Goal: Register for event/course

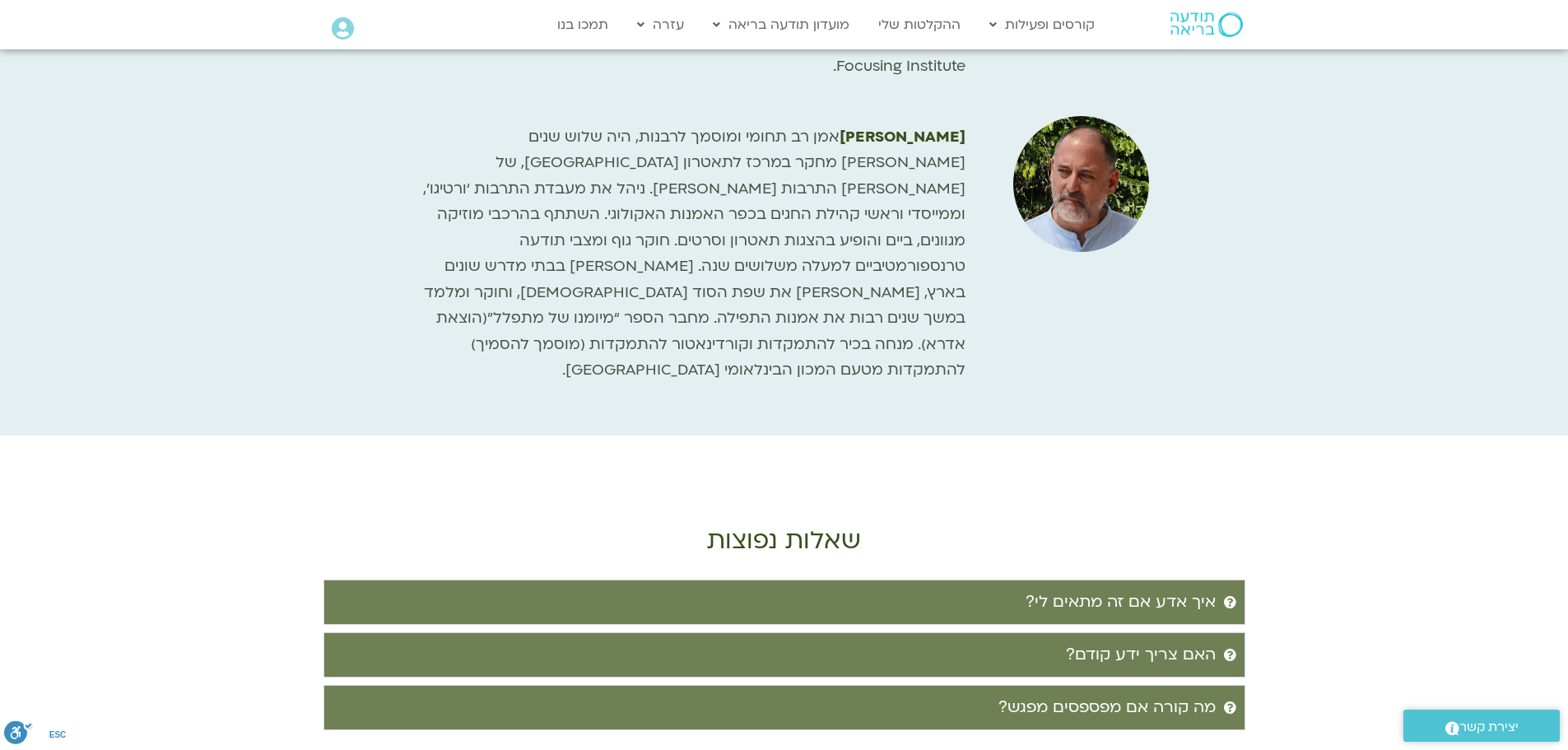
scroll to position [2881, 0]
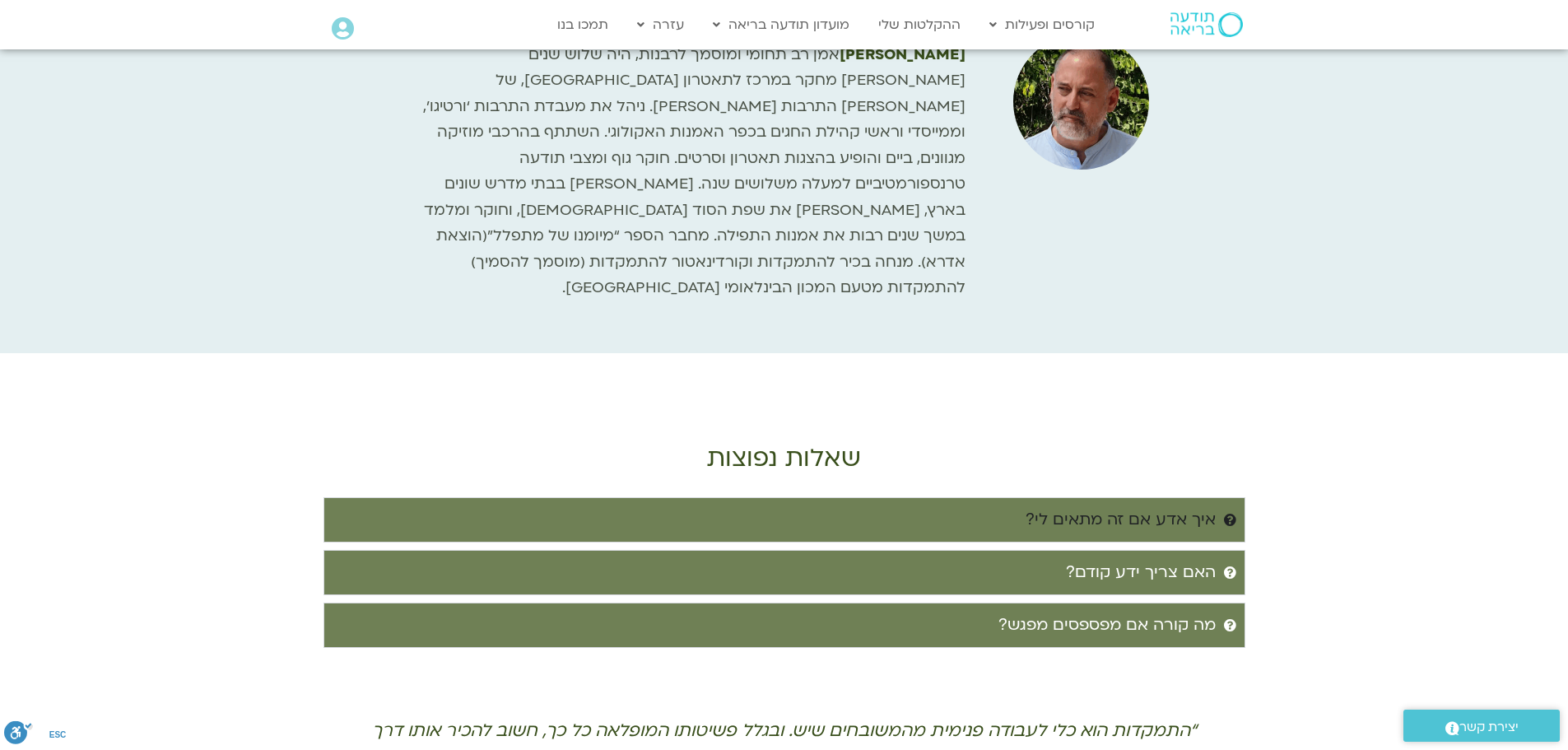
click at [1165, 506] on div "איך אדע אם זה מתאים לי?" at bounding box center [1121, 520] width 191 height 27
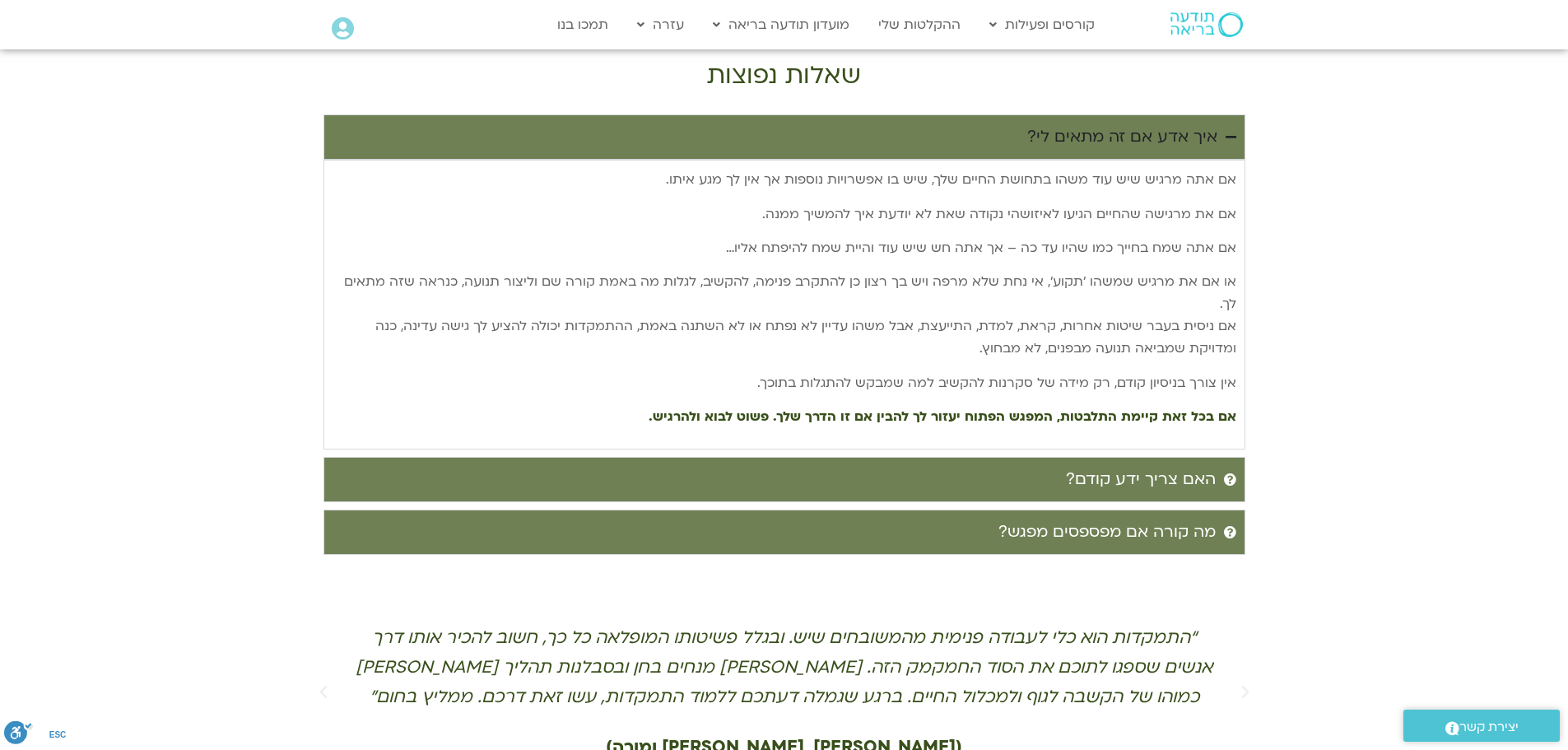
scroll to position [3293, 0]
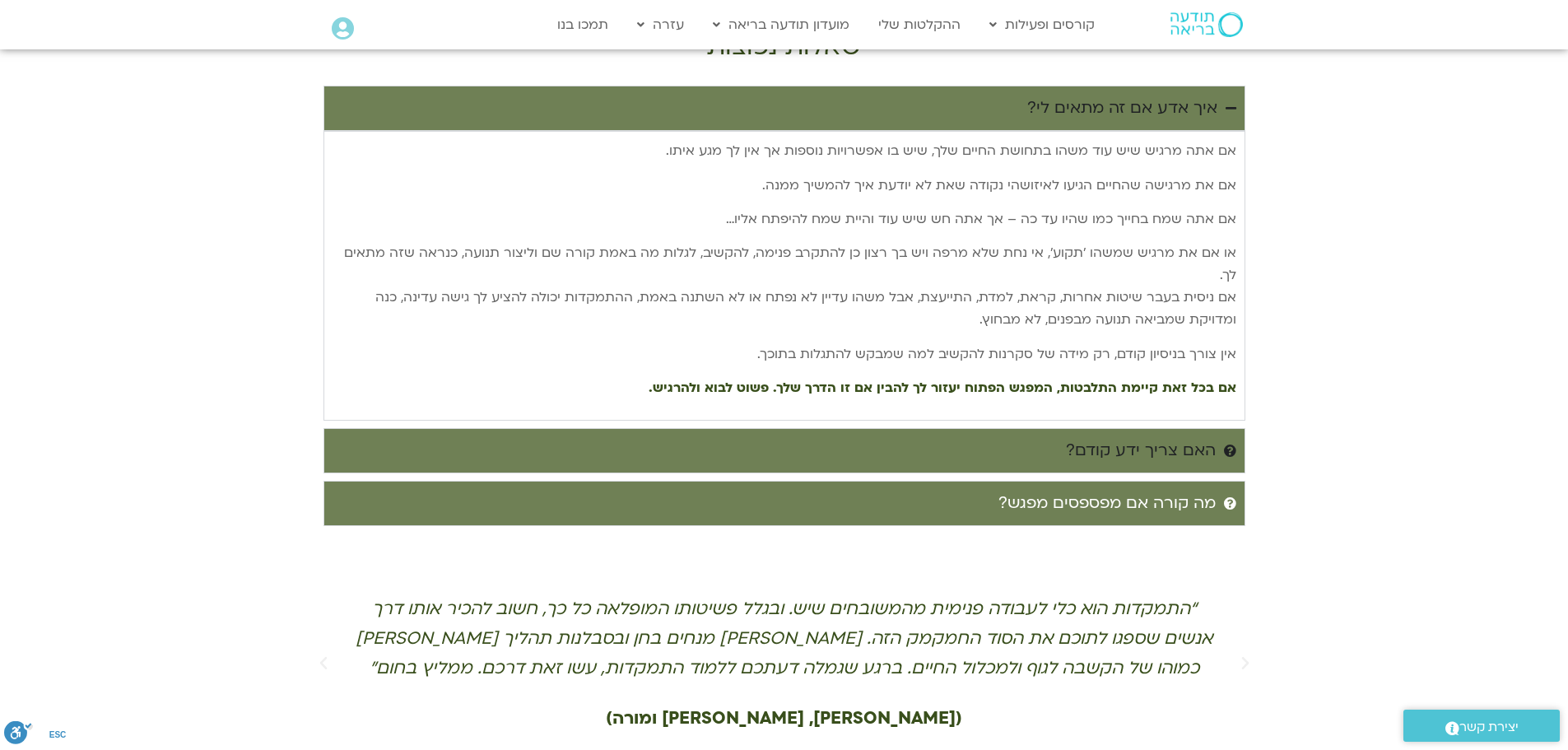
click at [1200, 438] on div "האם צריך ידע קודם?" at bounding box center [1141, 451] width 150 height 27
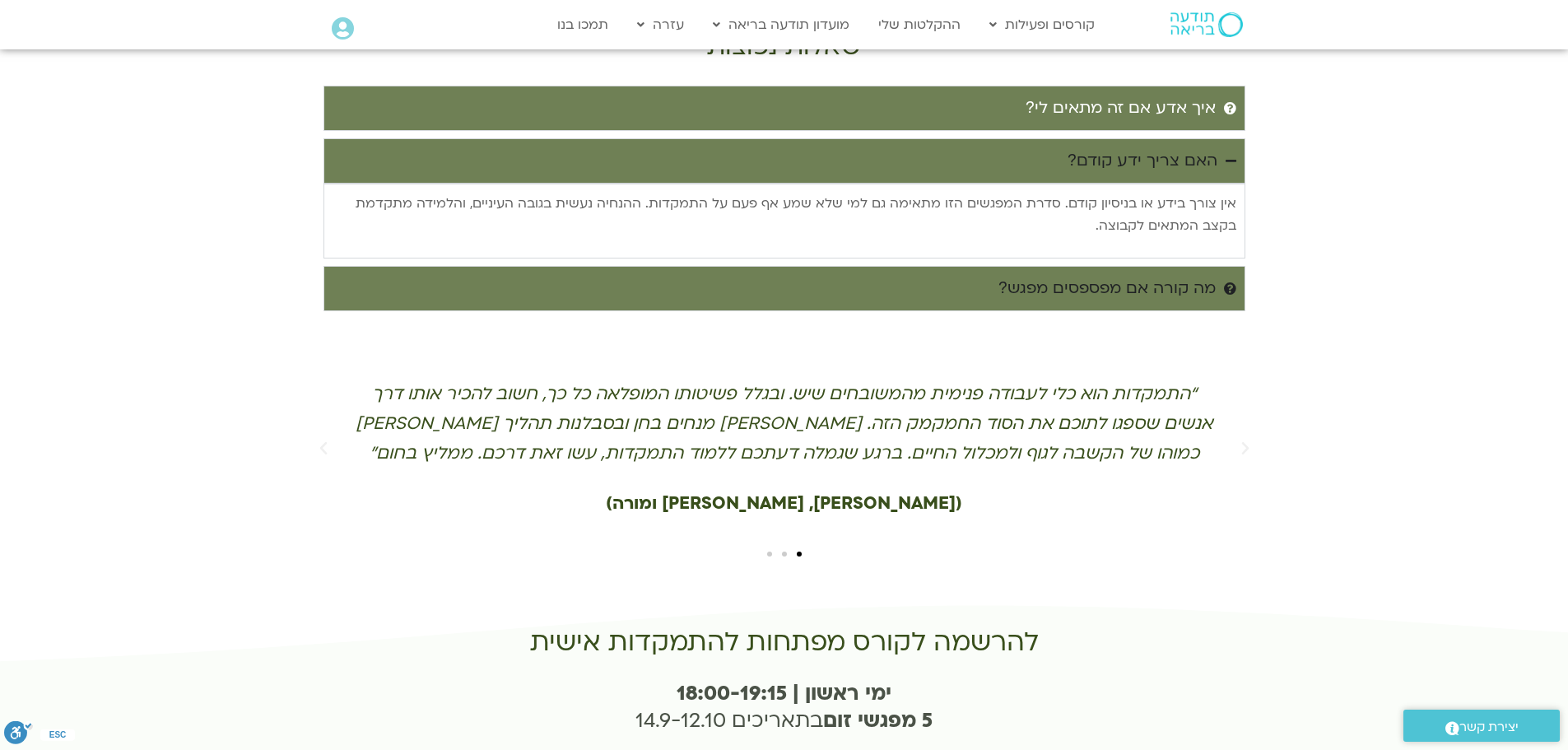
click at [1175, 275] on div "מה קורה אם מפספסים מפגש?" at bounding box center [1107, 288] width 217 height 27
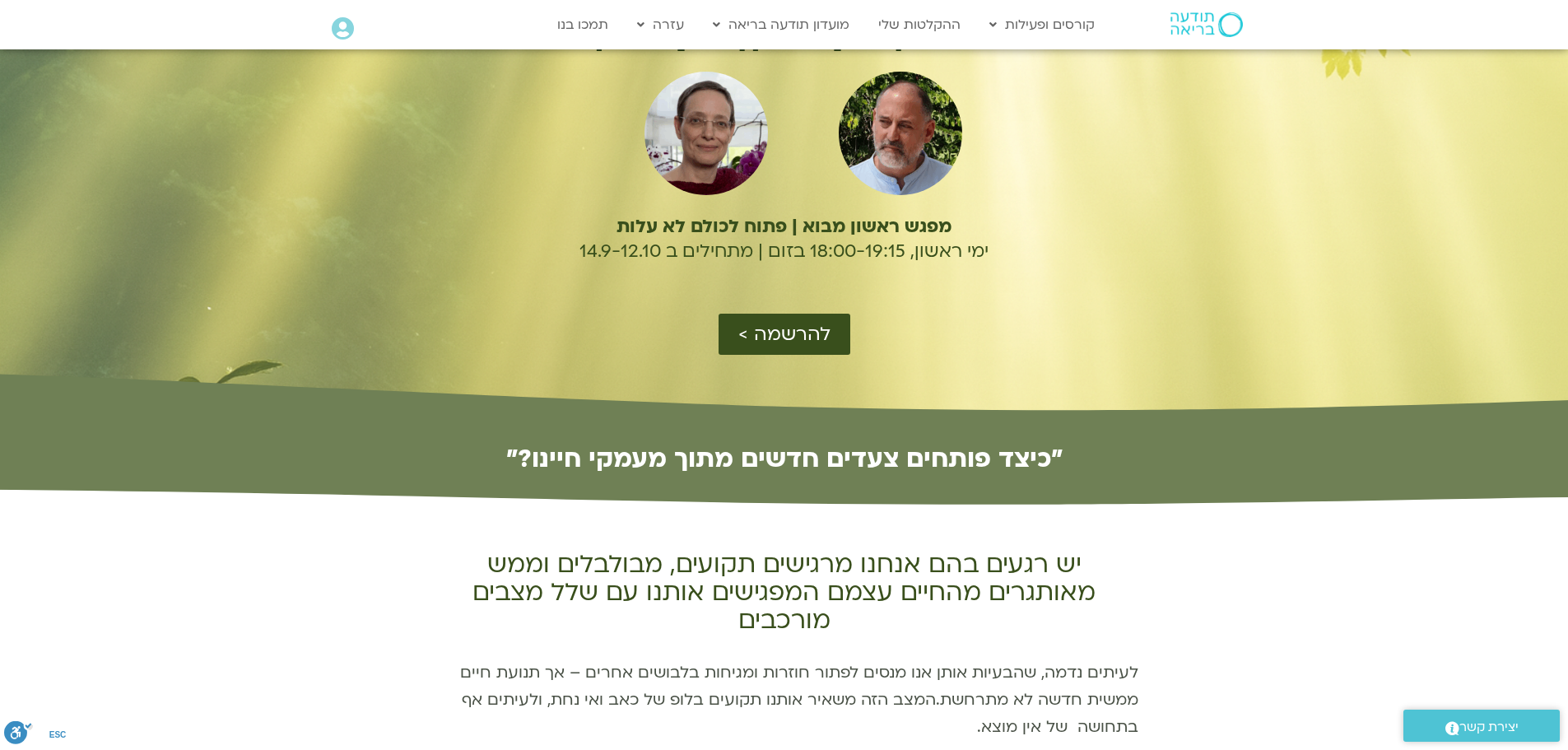
scroll to position [82, 0]
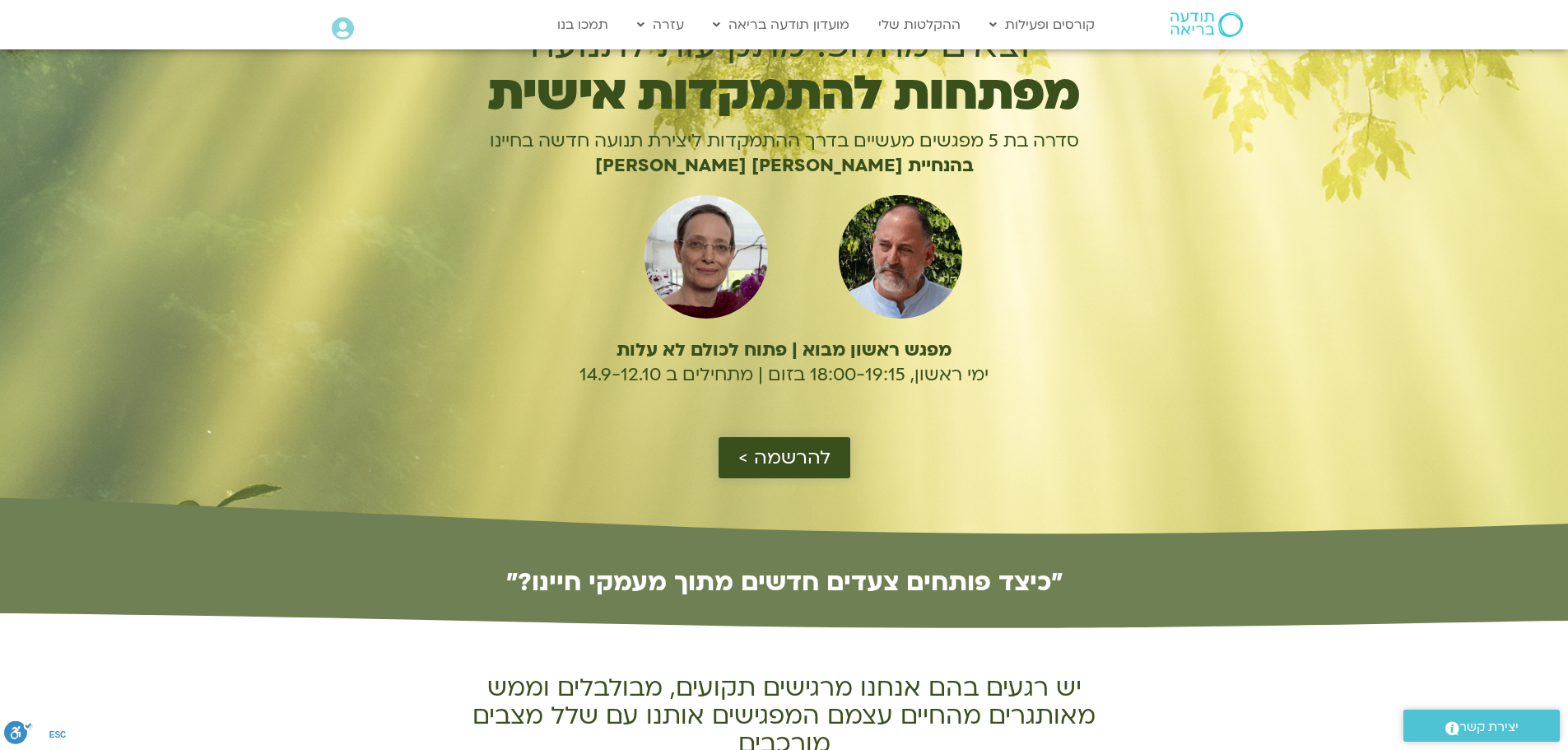
click at [815, 462] on span "להרשמה >" at bounding box center [784, 457] width 92 height 22
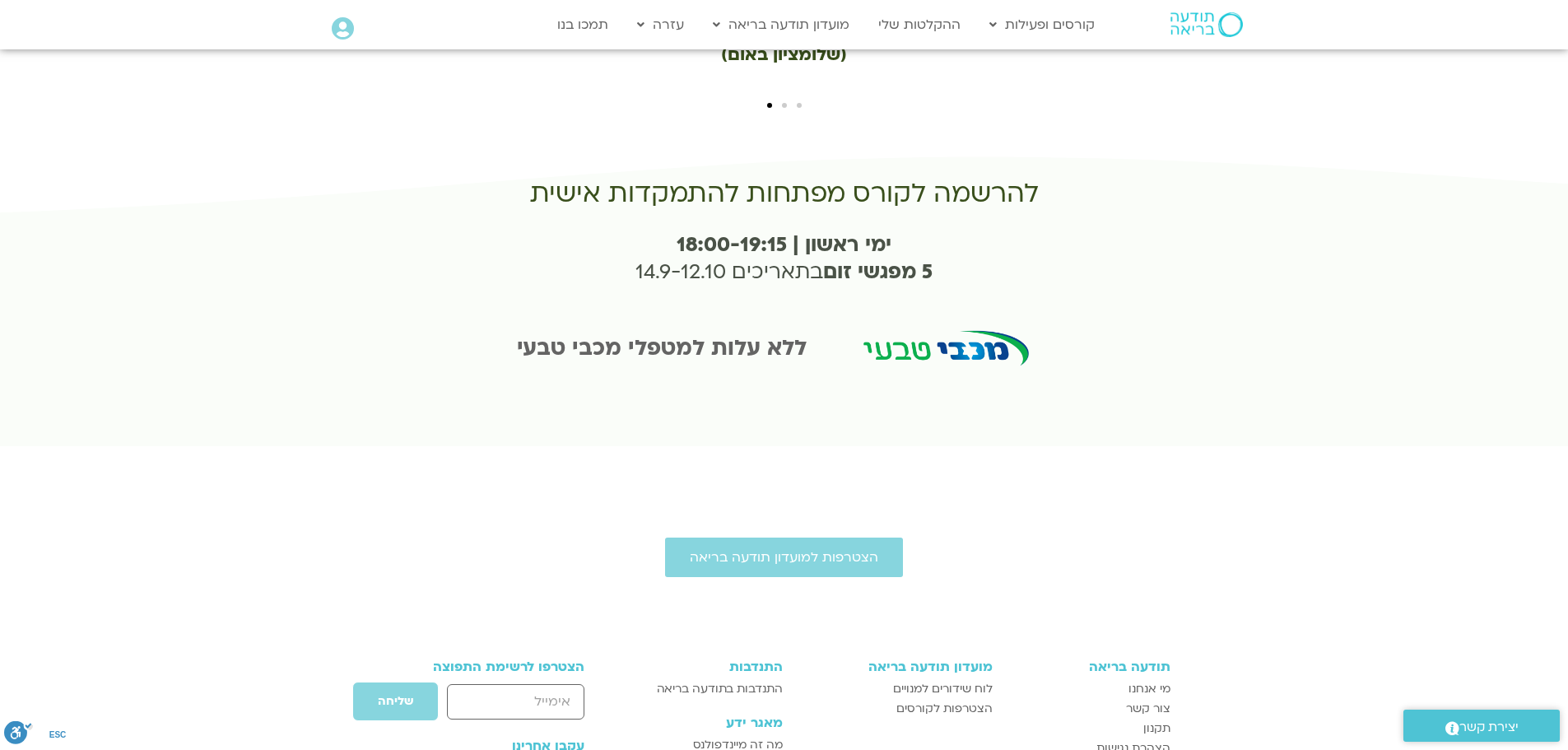
scroll to position [3747, 0]
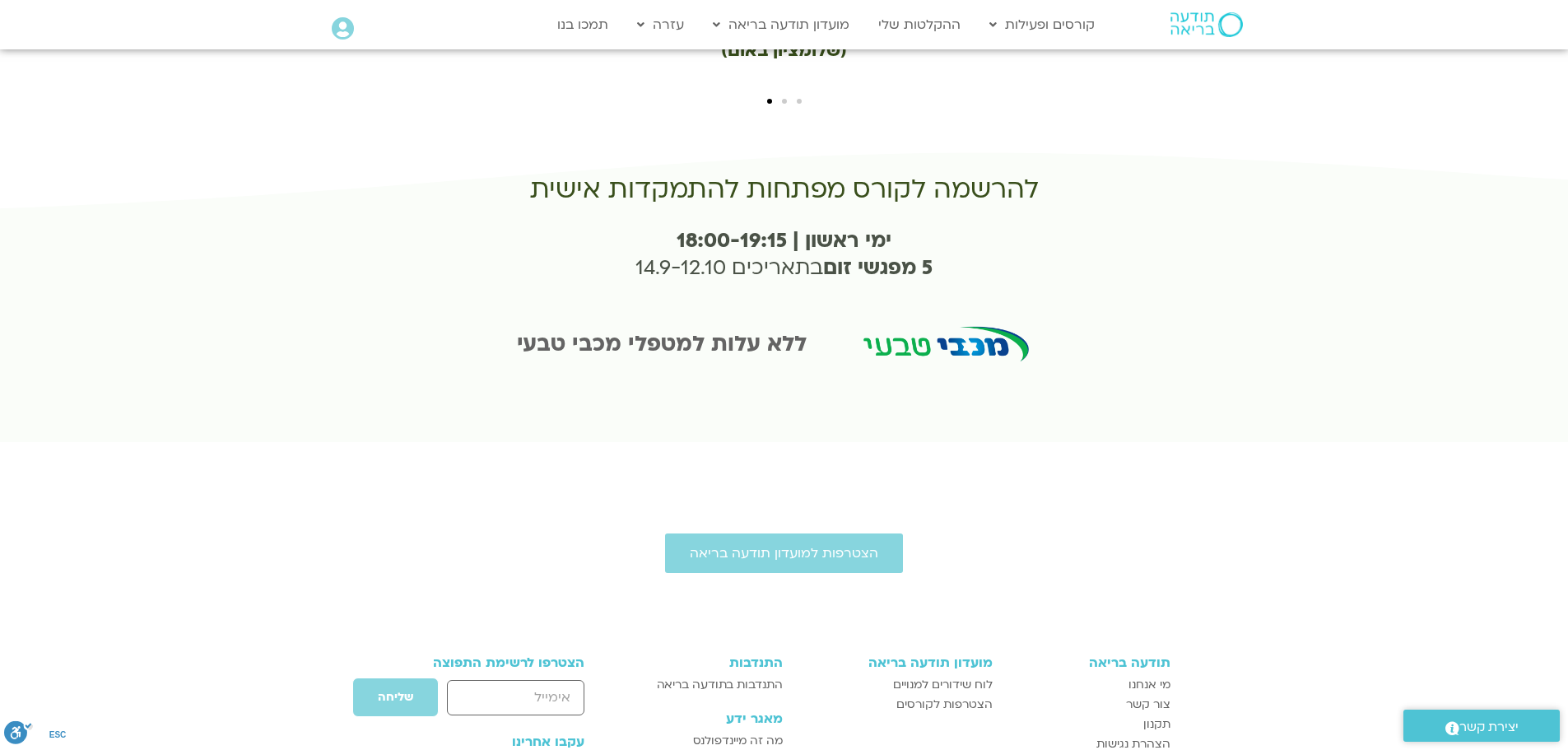
click at [934, 292] on img at bounding box center [944, 349] width 228 height 114
click at [862, 292] on img at bounding box center [944, 349] width 228 height 114
click at [819, 326] on div "ללא עלות למטפלי מכבי טבעי" at bounding box center [662, 350] width 323 height 49
click at [815, 326] on div "ללא עלות למטפלי מכבי טבעי" at bounding box center [662, 350] width 323 height 49
click at [953, 656] on h3 "מועדון תודעה בריאה" at bounding box center [895, 663] width 193 height 15
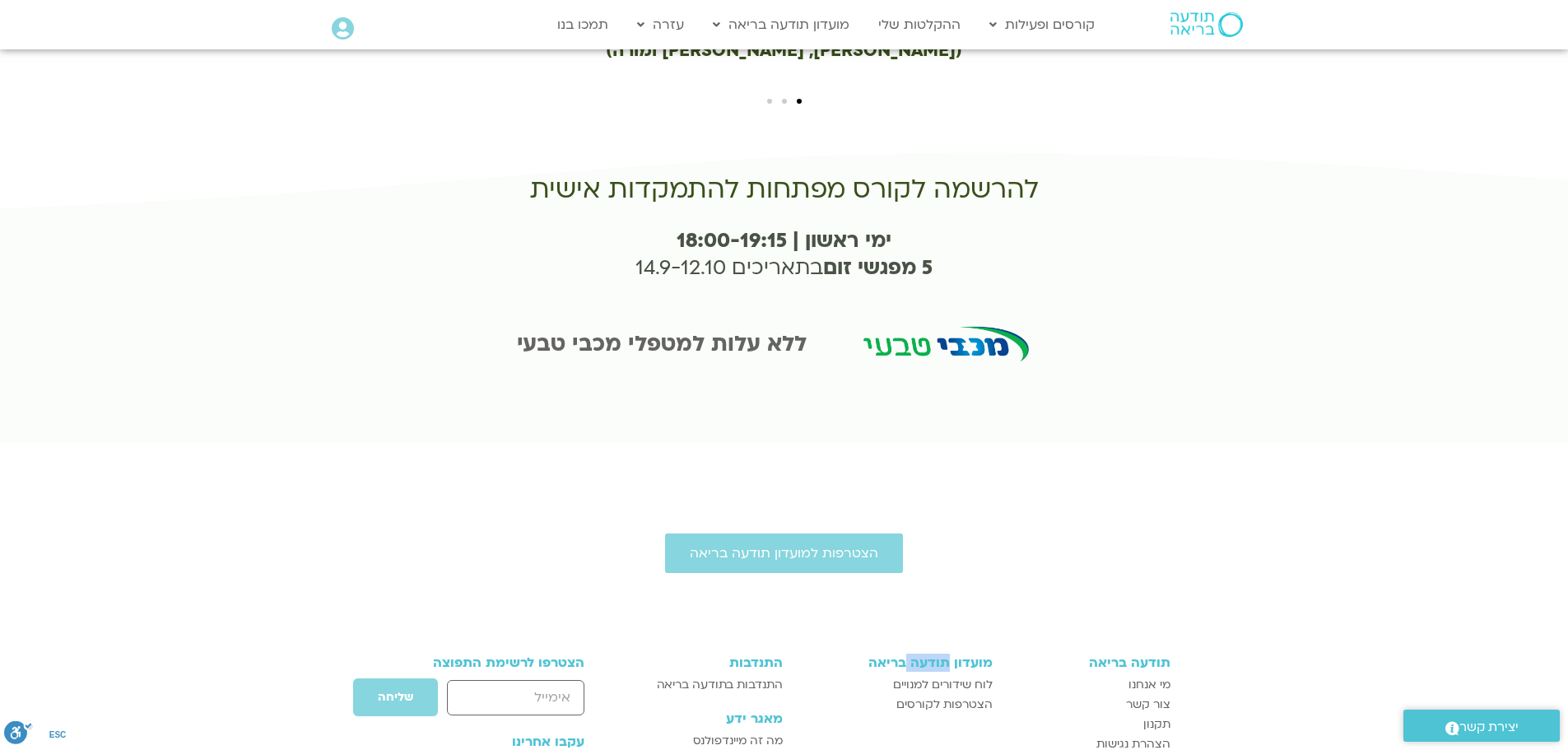
click at [953, 656] on h3 "מועדון תודעה בריאה" at bounding box center [895, 663] width 193 height 15
click at [955, 656] on h3 "מועדון תודעה בריאה" at bounding box center [895, 663] width 193 height 15
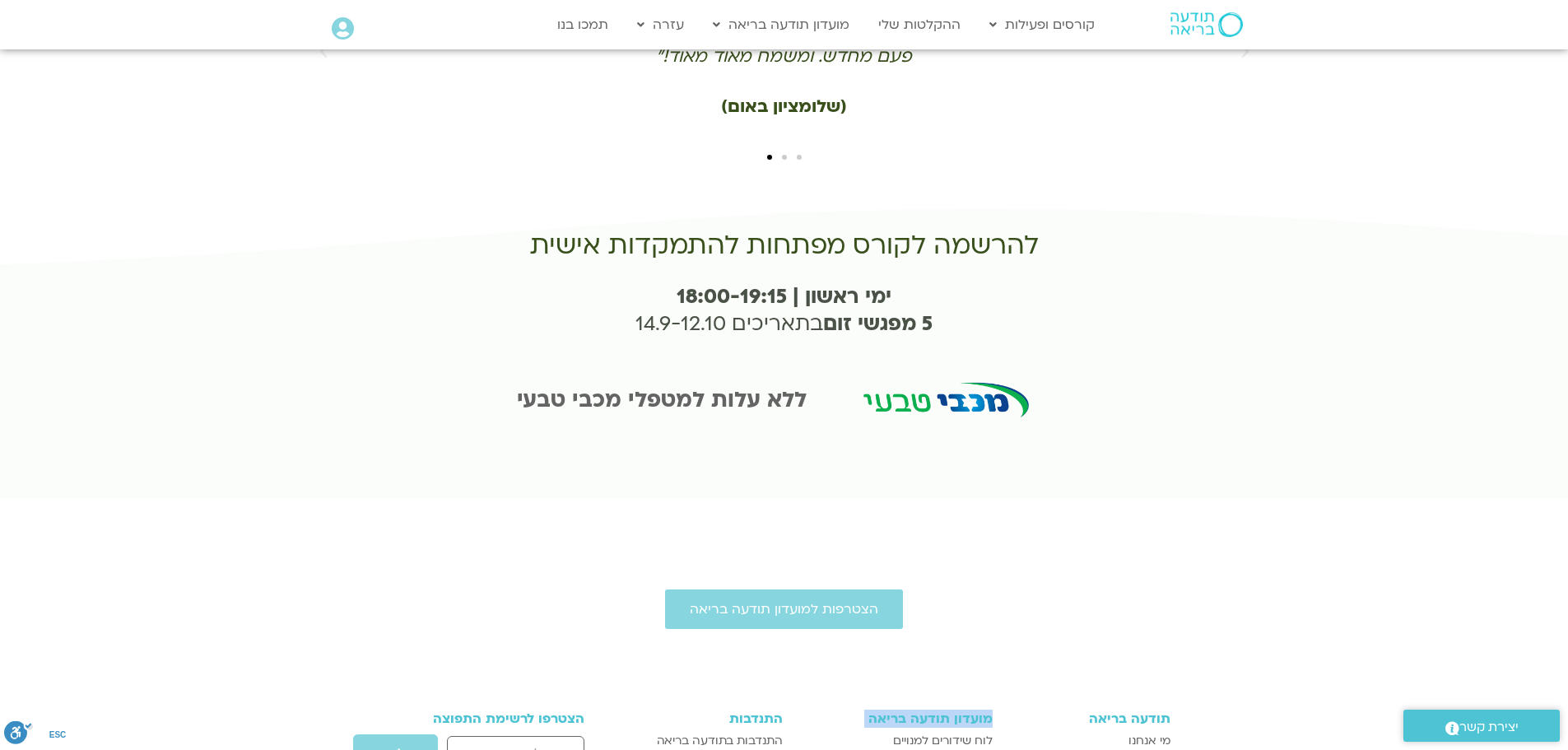
scroll to position [3664, 0]
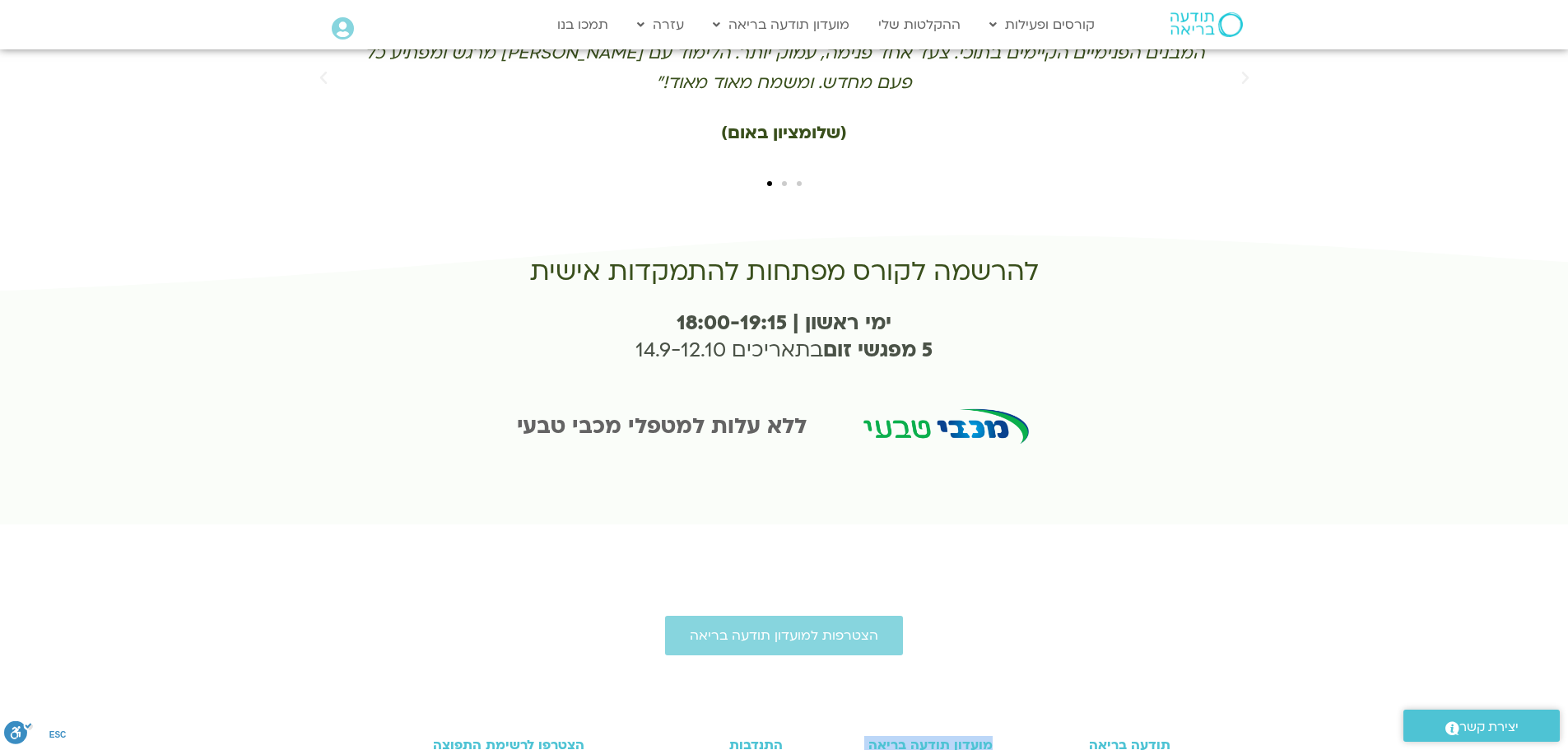
drag, startPoint x: 920, startPoint y: 310, endPoint x: 916, endPoint y: 298, distance: 12.6
click at [919, 374] on img at bounding box center [944, 431] width 228 height 114
click at [914, 374] on img at bounding box center [944, 431] width 228 height 114
click at [913, 374] on img at bounding box center [944, 431] width 228 height 114
click at [911, 374] on img at bounding box center [944, 431] width 228 height 114
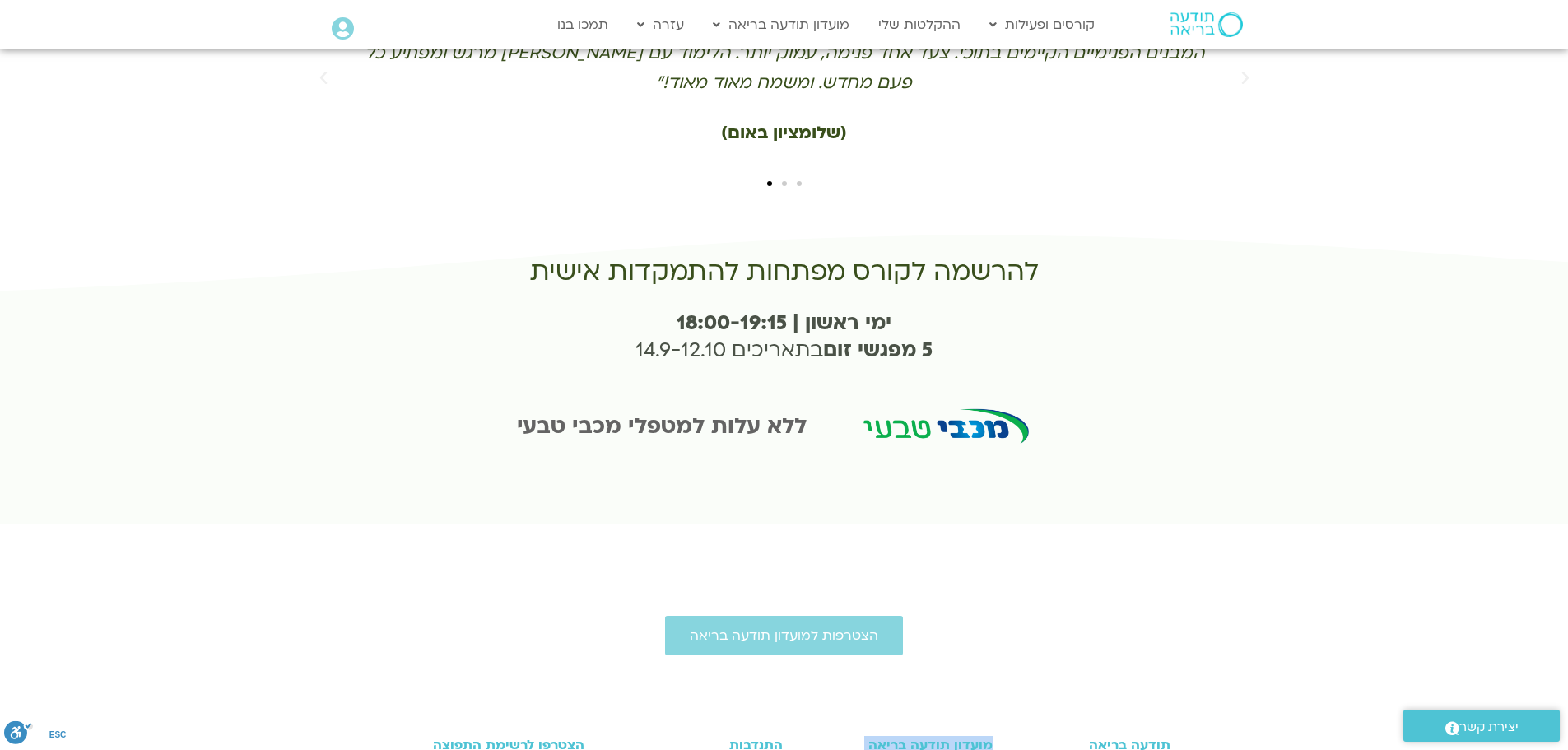
click at [840, 374] on img at bounding box center [944, 431] width 228 height 114
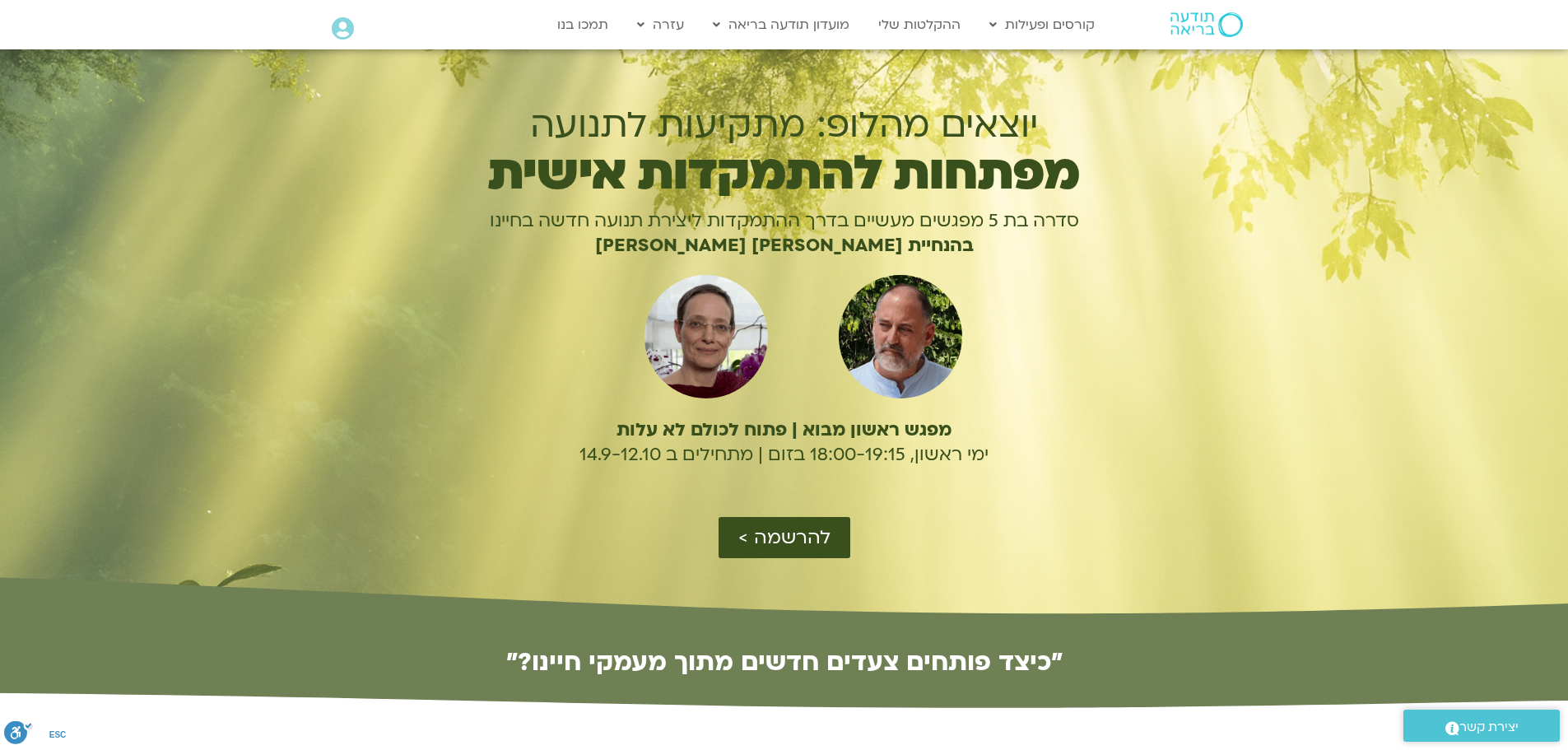
scroll to position [0, 0]
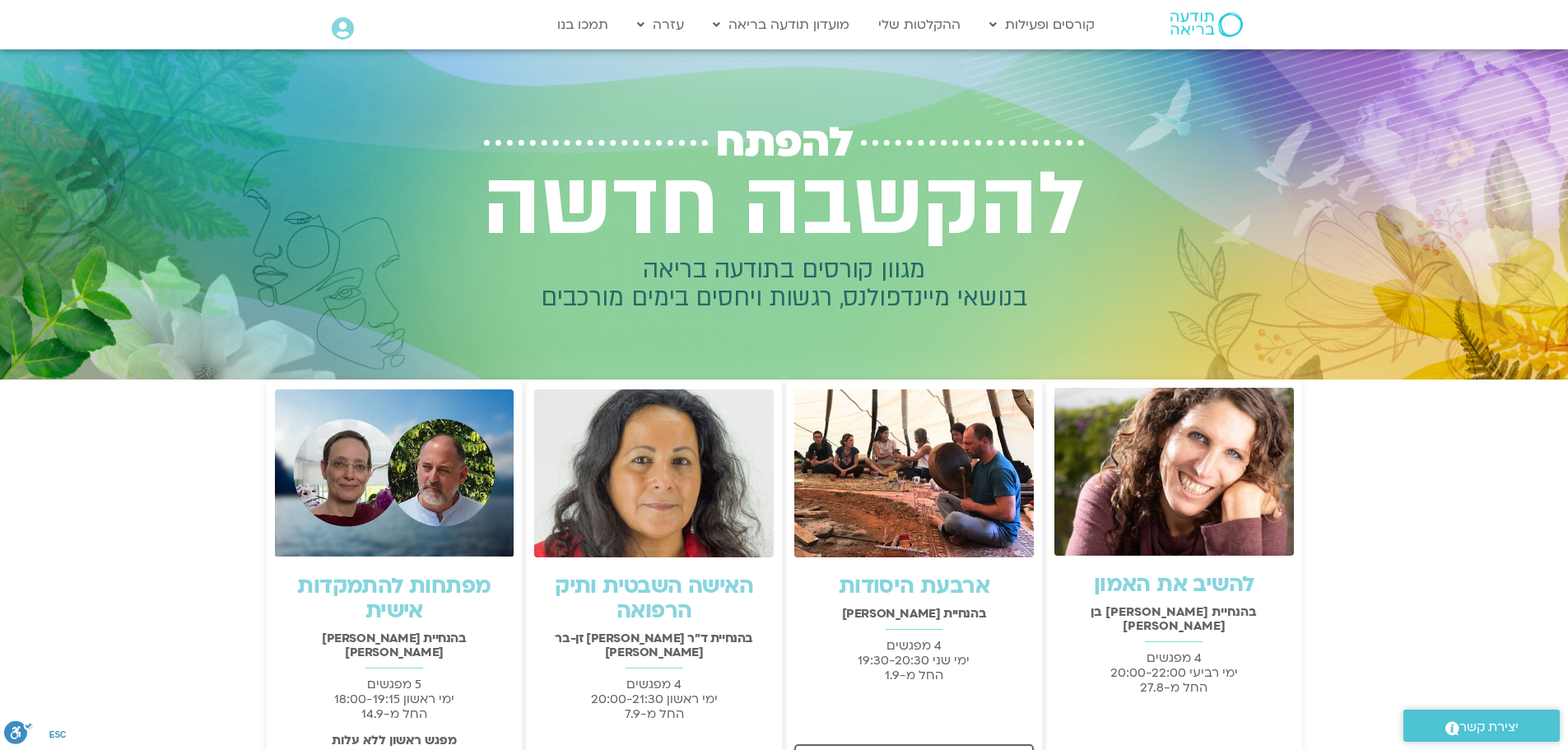
scroll to position [82, 0]
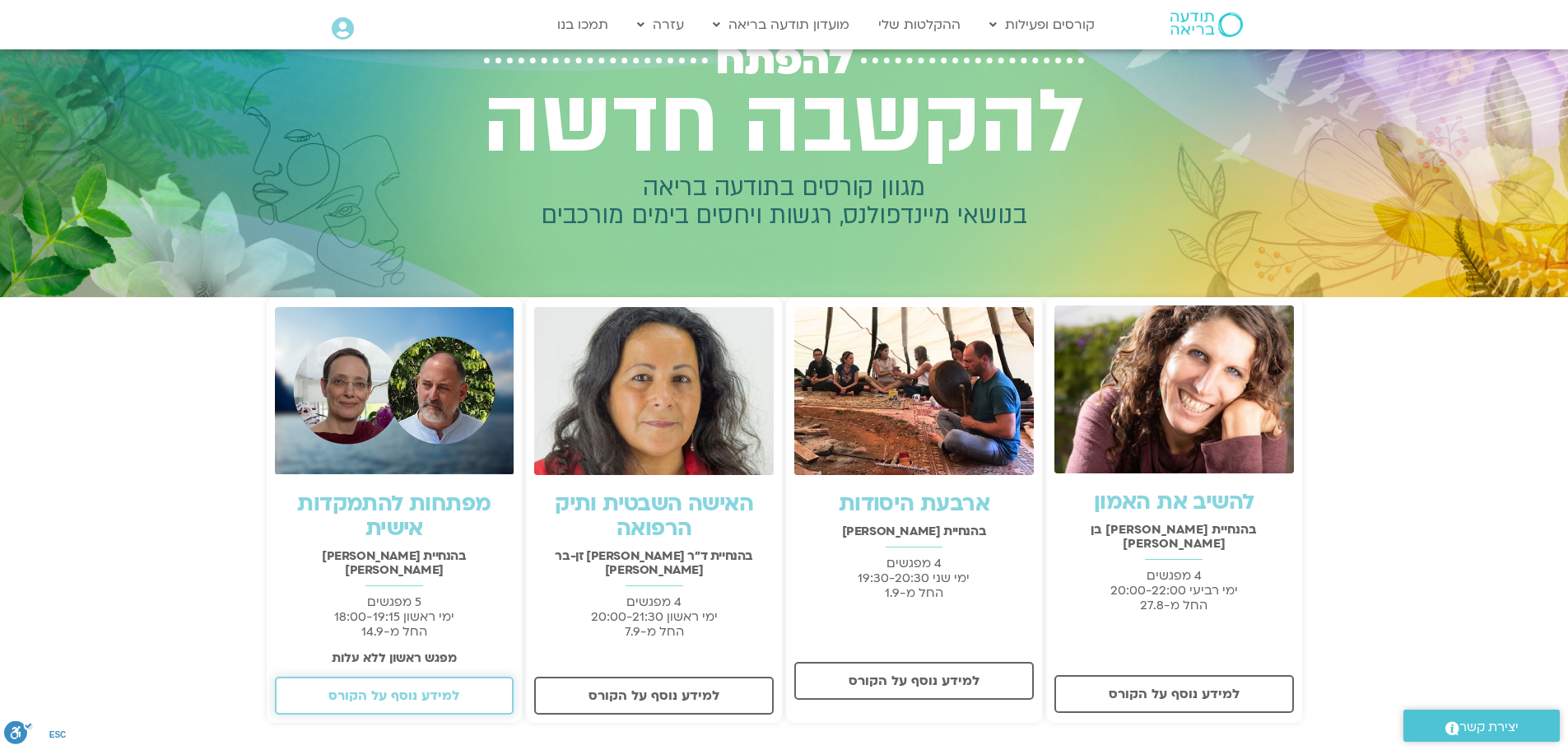
click at [417, 689] on span "למידע נוסף על הקורס" at bounding box center [393, 696] width 131 height 15
click at [427, 549] on h2 "בהנחיית דנה גניגר וברוך ברנר" at bounding box center [394, 564] width 239 height 28
click at [422, 650] on strong "מפגש ראשון ללא עלות" at bounding box center [393, 658] width 125 height 17
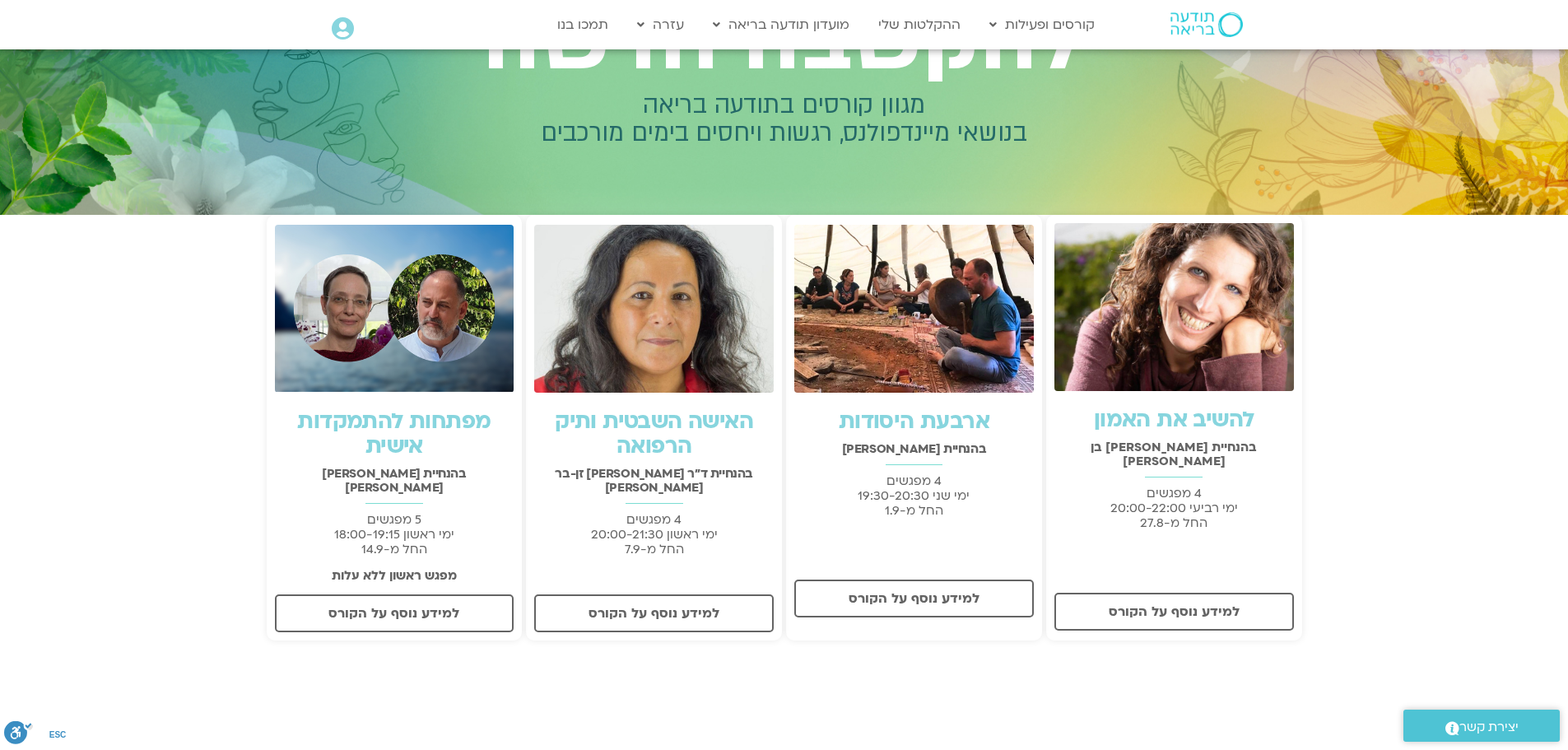
scroll to position [247, 0]
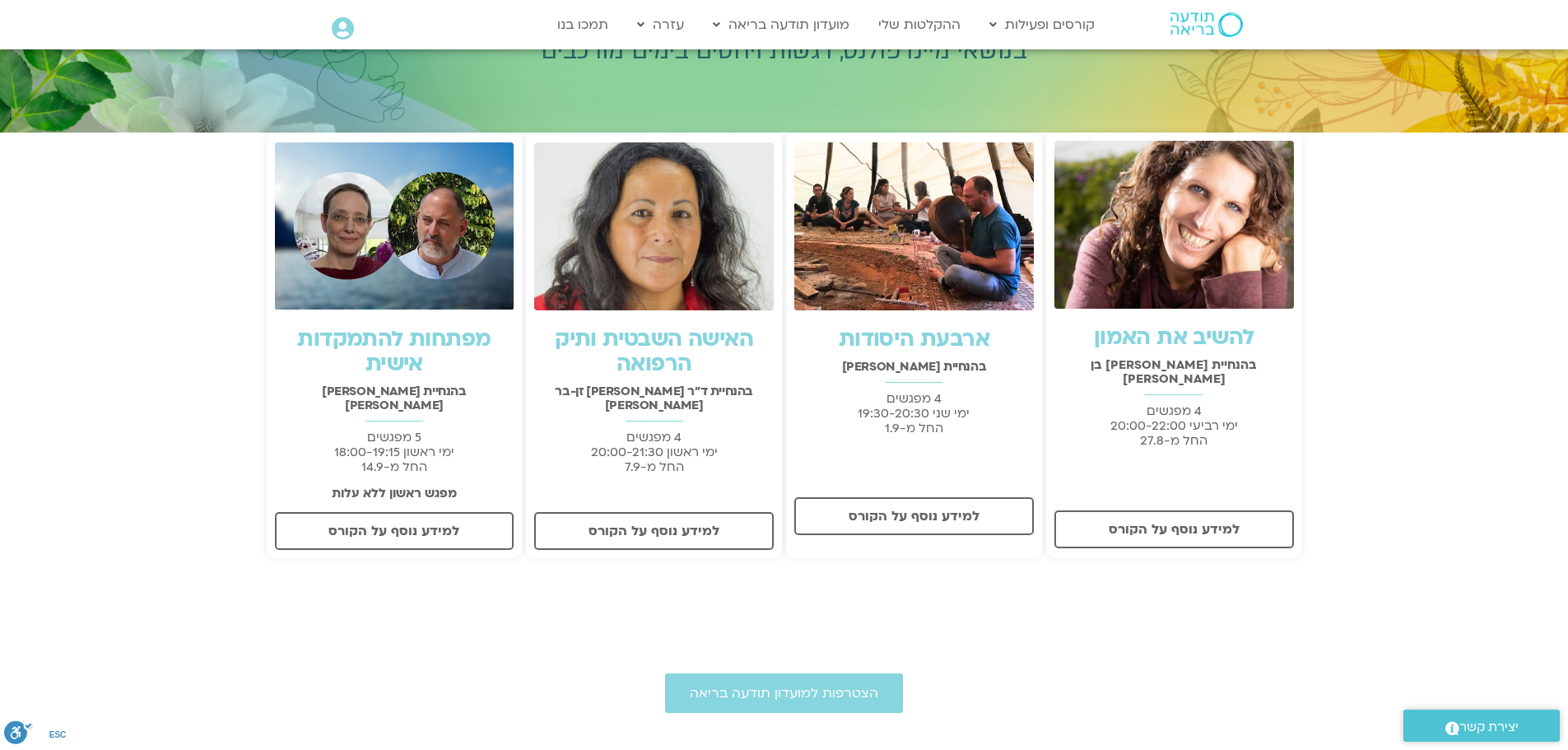
click at [966, 345] on link "ארבעת היסודות" at bounding box center [914, 339] width 151 height 30
click at [676, 512] on link "למידע נוסף על הקורס" at bounding box center [654, 531] width 239 height 38
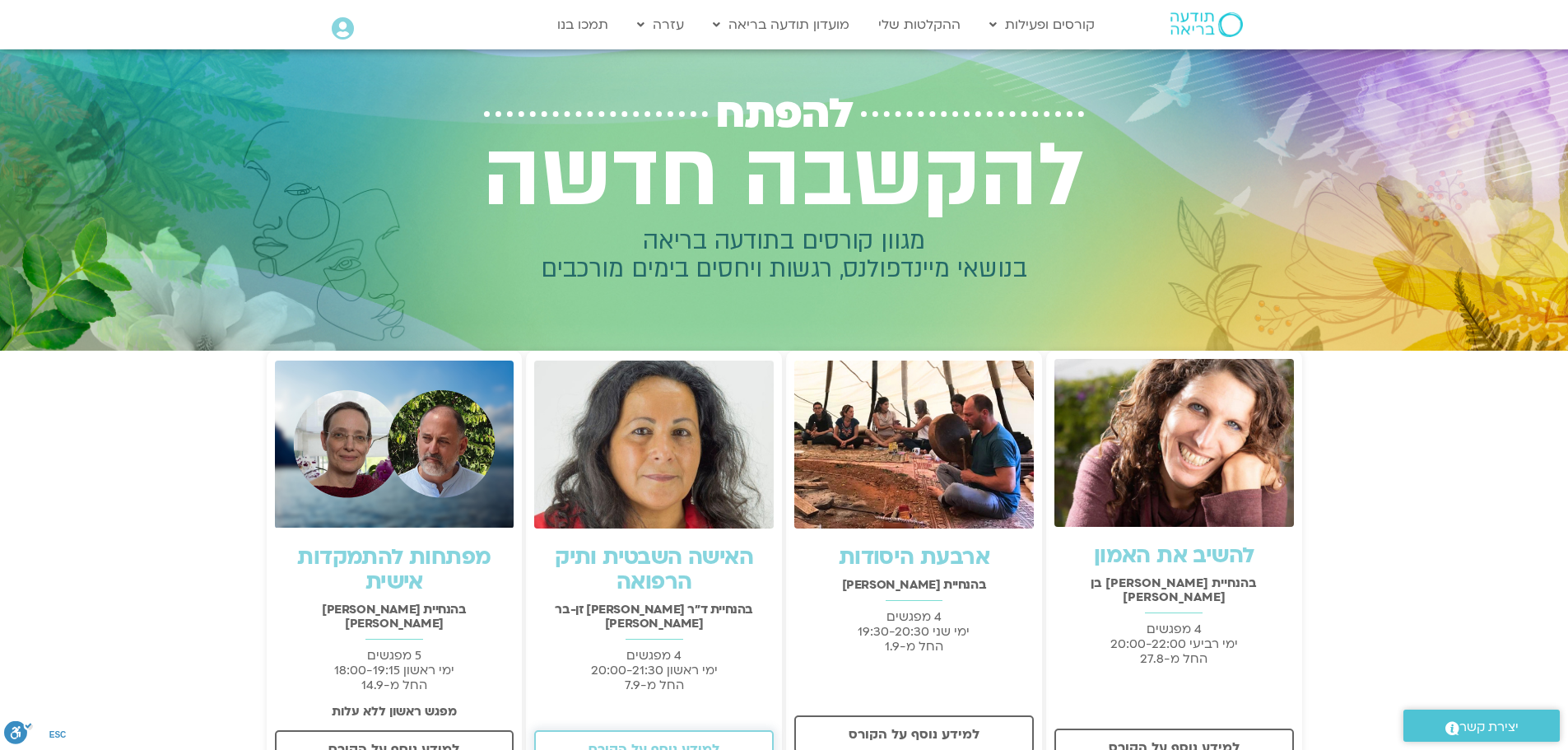
scroll to position [0, 0]
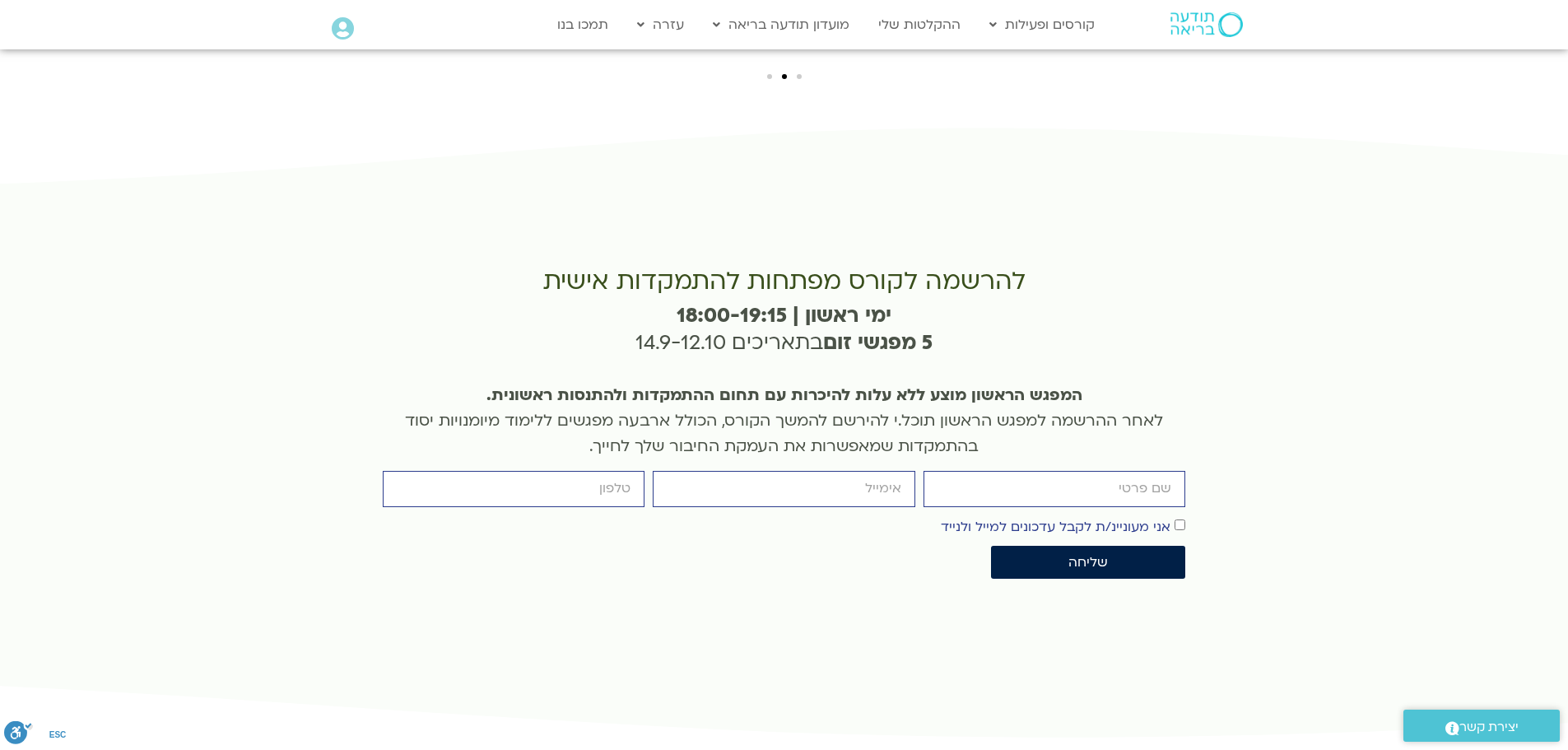
scroll to position [3787, 0]
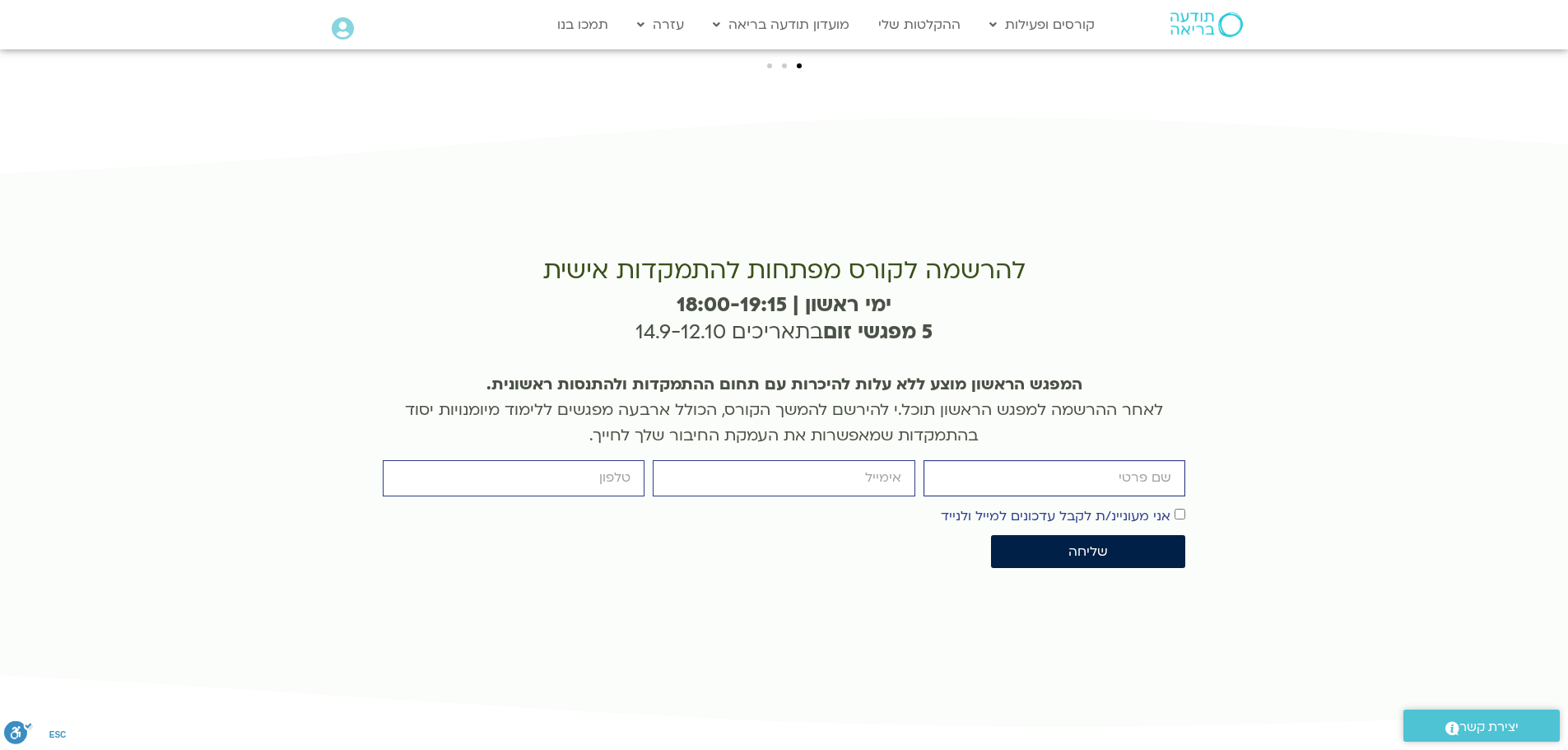
click at [1146, 460] on input "firstname" at bounding box center [1054, 477] width 262 height 36
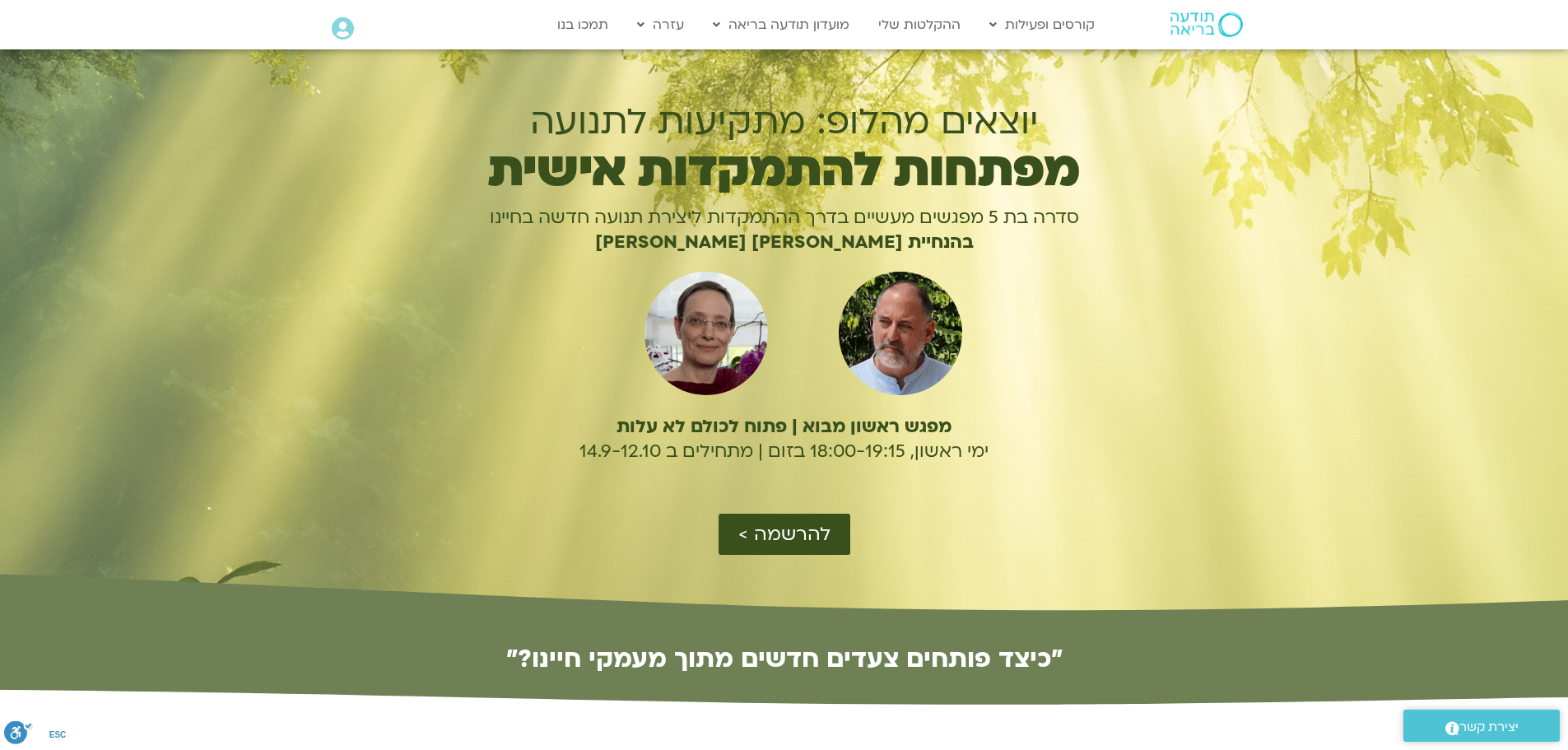
scroll to position [0, 0]
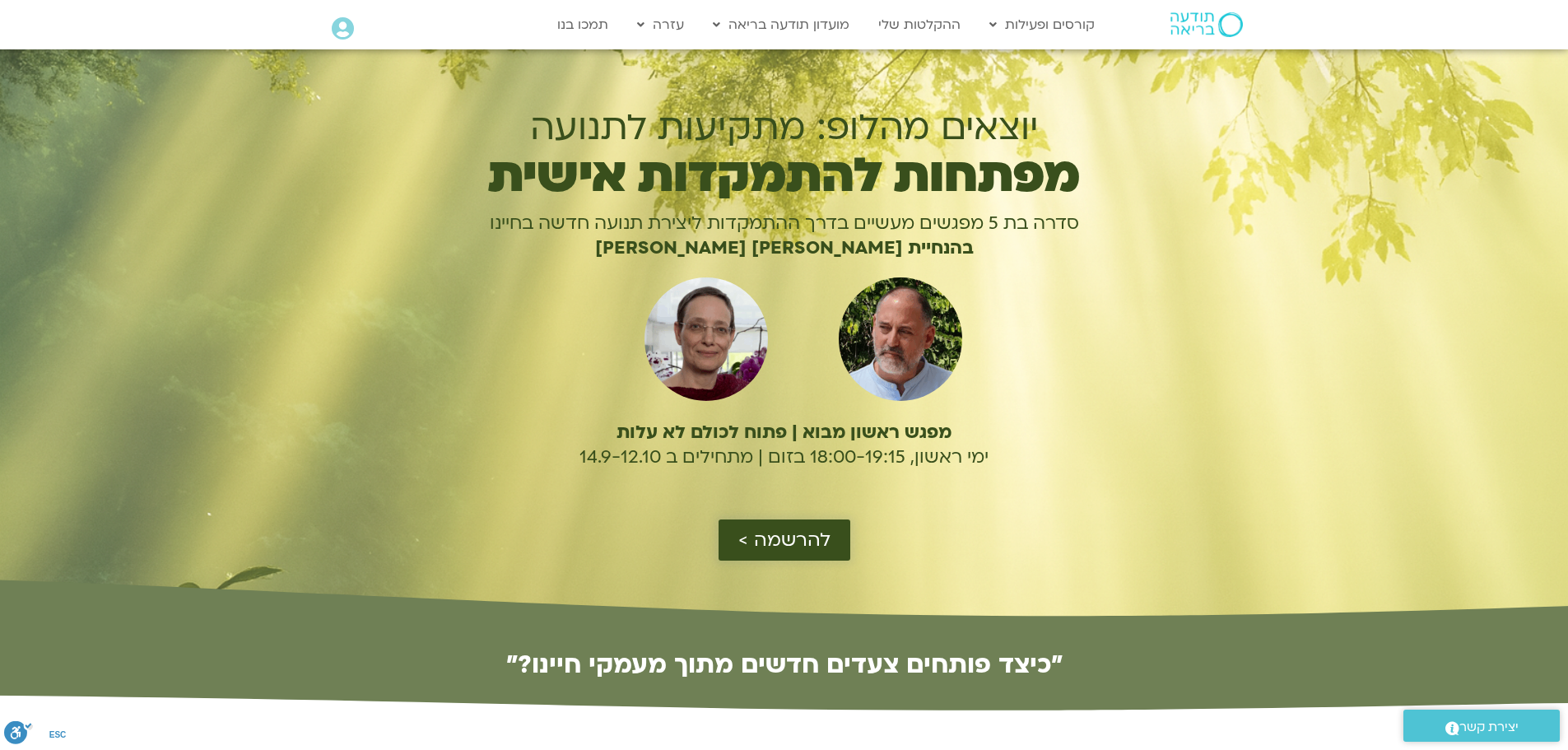
click at [801, 547] on span "להרשמה >" at bounding box center [784, 540] width 92 height 22
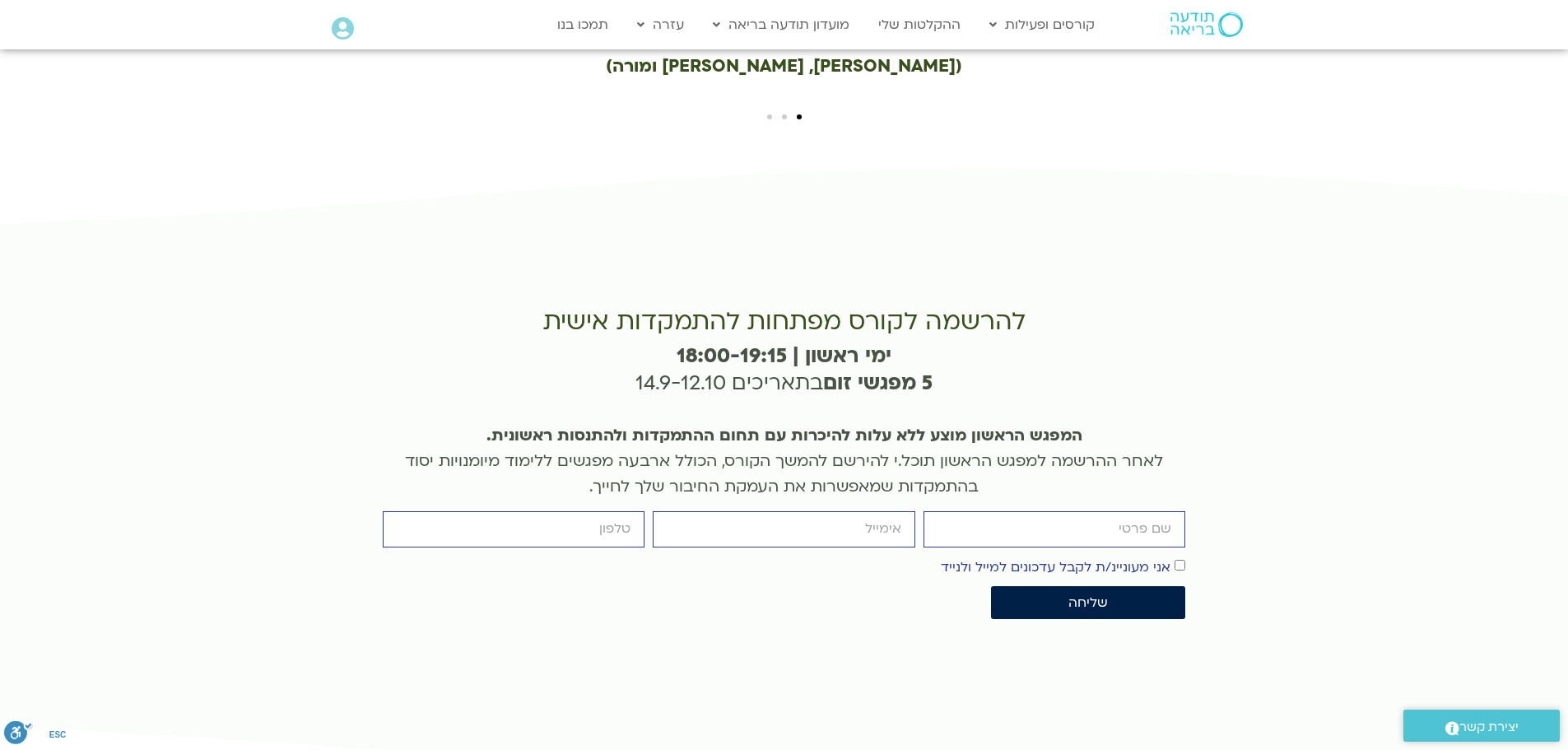
scroll to position [3752, 0]
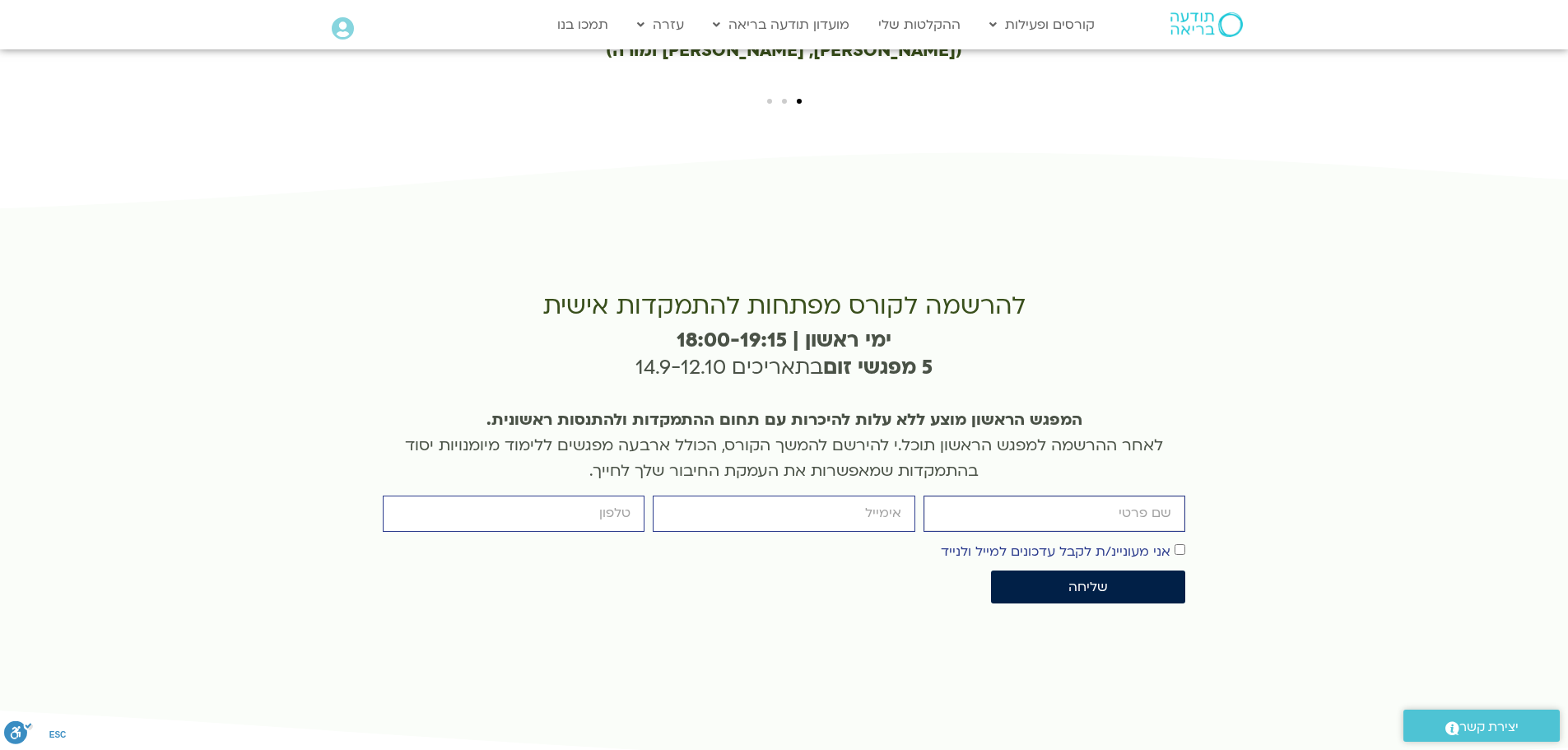
click at [1070, 496] on input "firstname" at bounding box center [1054, 513] width 262 height 36
type input "דלית"
click at [1060, 496] on input "דלית" at bounding box center [1054, 513] width 262 height 36
drag, startPoint x: 1117, startPoint y: 379, endPoint x: 1236, endPoint y: 365, distance: 119.8
click at [1236, 365] on section "להרשמה לקורס מפתחות להתמקדות אישית ימי ראשון | 18:00-19:15 5 מפגשי זום בתאריכים…" at bounding box center [784, 457] width 1568 height 616
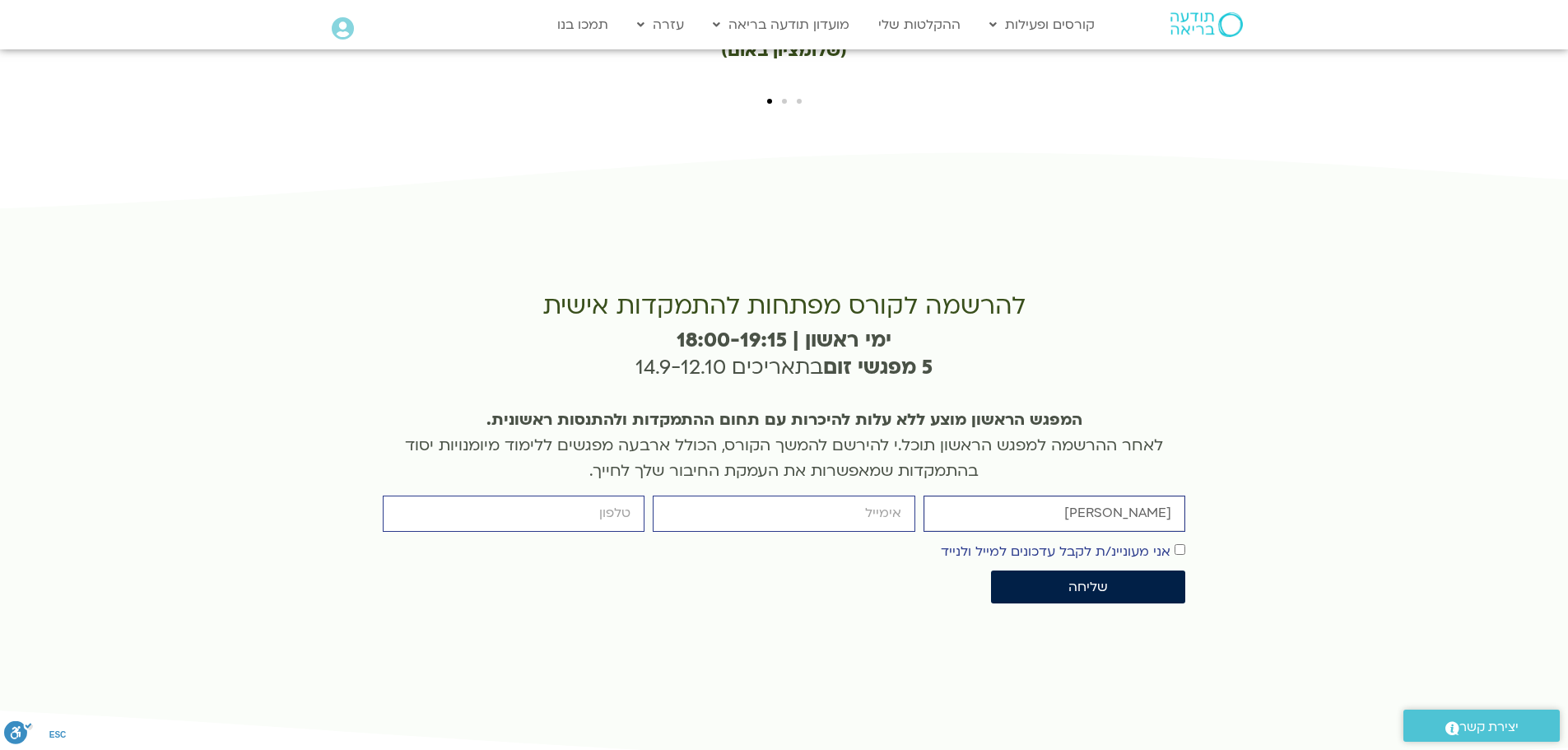
type input "דלית פרייס"
click at [874, 496] on input "email" at bounding box center [784, 513] width 262 height 36
type input "dalitprice@gmail.com"
click at [591, 496] on input "cellphone" at bounding box center [514, 513] width 262 height 36
type input "0545454238"
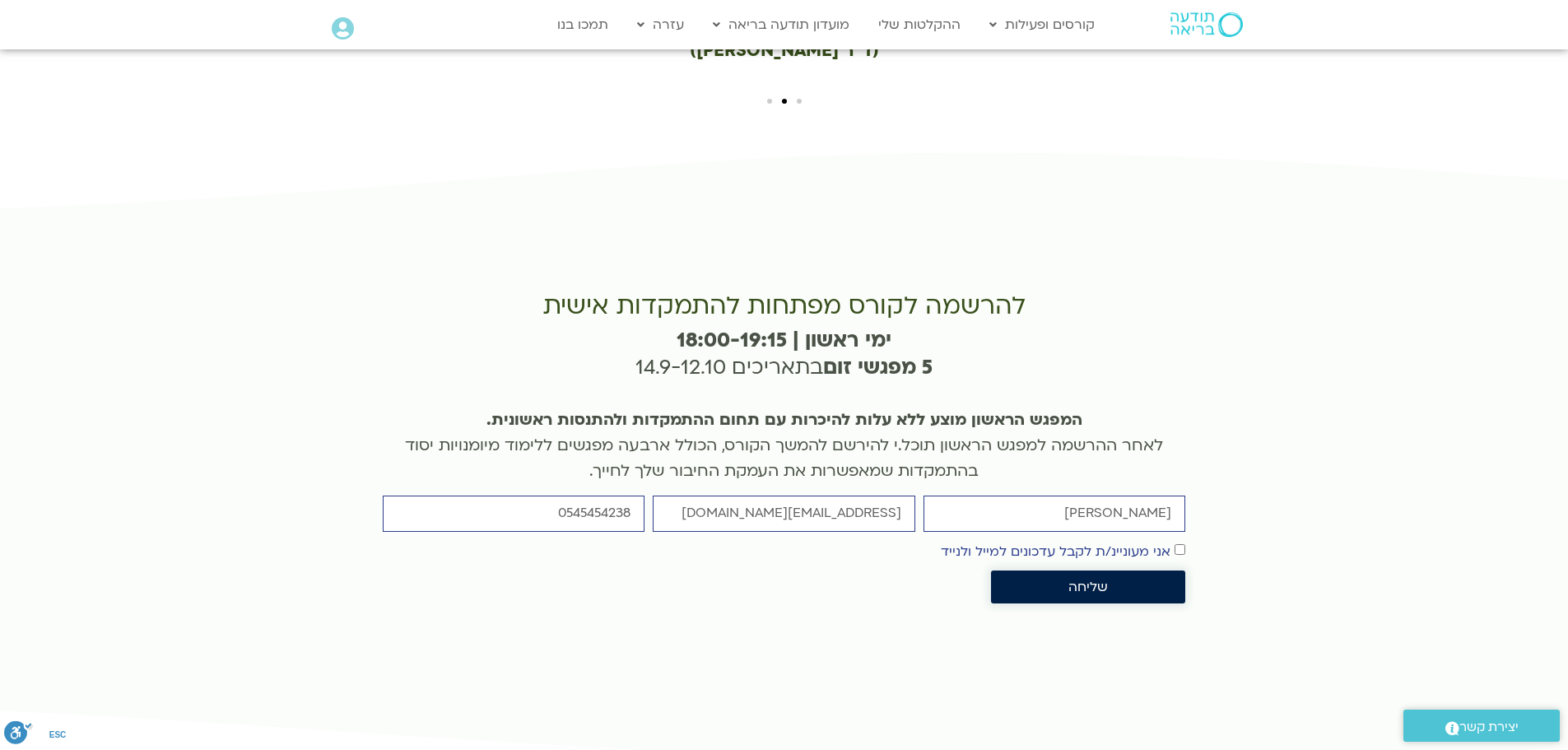
drag, startPoint x: 1117, startPoint y: 453, endPoint x: 1104, endPoint y: 458, distance: 13.9
click at [1104, 579] on span "שליחה" at bounding box center [1088, 587] width 155 height 15
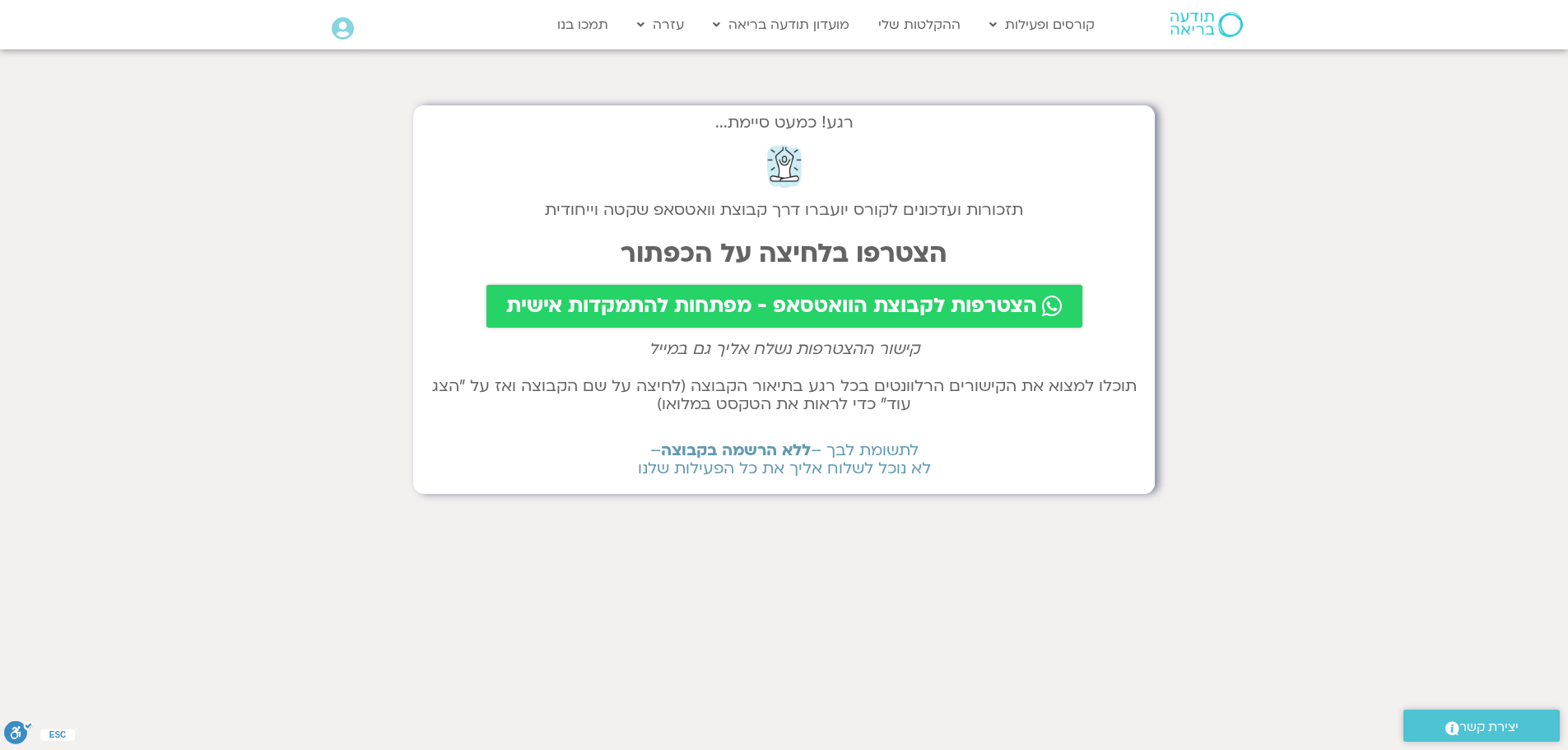
click at [739, 302] on span "הצטרפות לקבוצת הוואטסאפ - מפתחות להתמקדות אישית" at bounding box center [771, 307] width 531 height 23
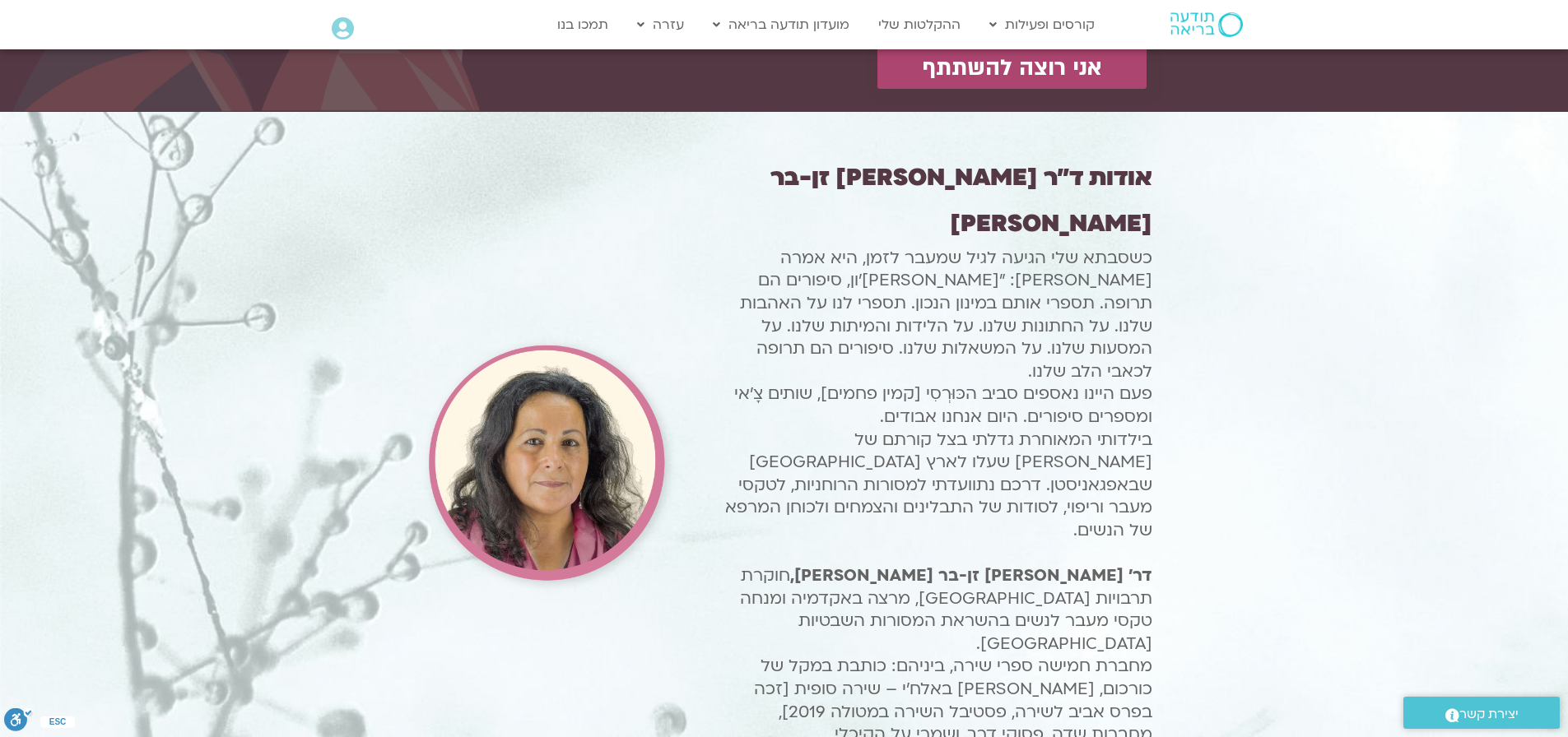
scroll to position [1727, 0]
